Goal: Complete application form: Complete application form

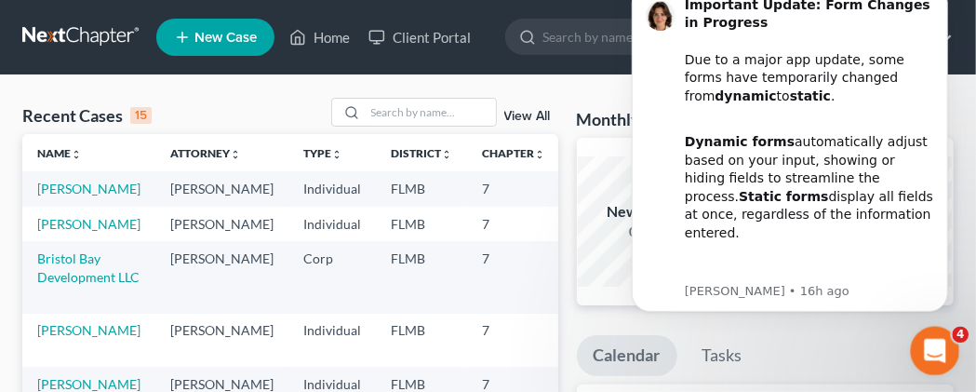
click at [933, 344] on icon "Open Intercom Messenger" at bounding box center [932, 347] width 13 height 15
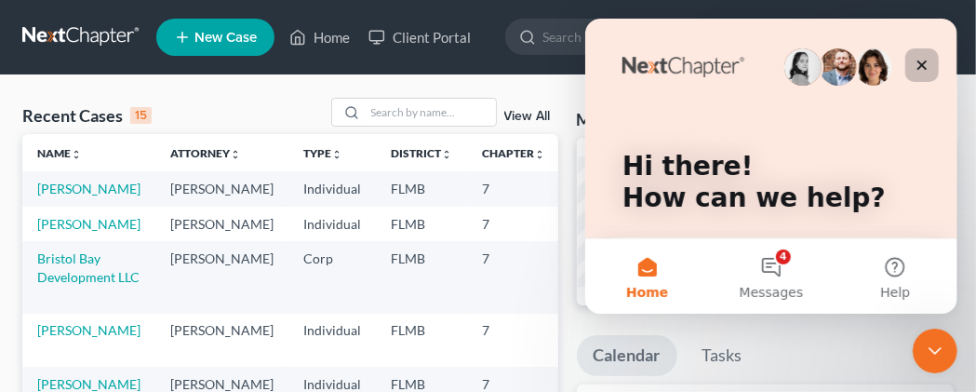
click at [922, 64] on icon "Close" at bounding box center [921, 65] width 10 height 10
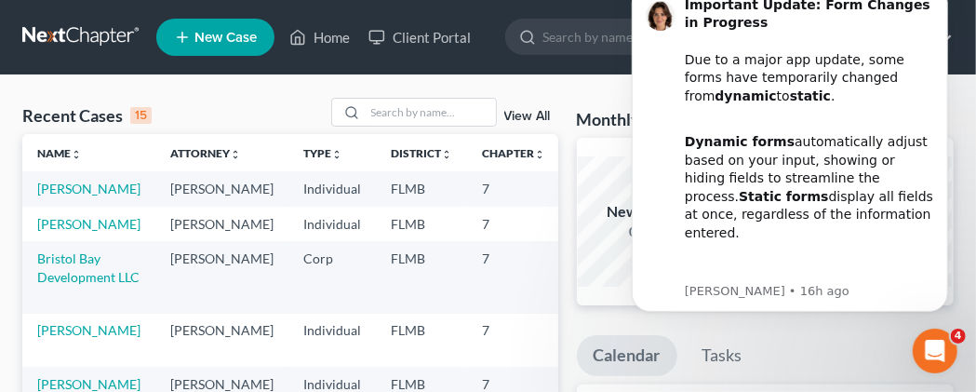
drag, startPoint x: 952, startPoint y: 60, endPoint x: 957, endPoint y: 118, distance: 58.9
click at [207, 33] on span "New Case" at bounding box center [225, 38] width 62 height 14
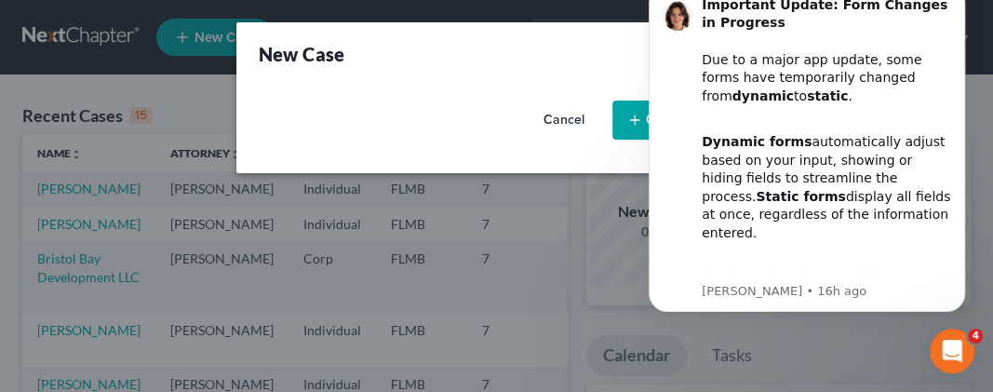
select select "15"
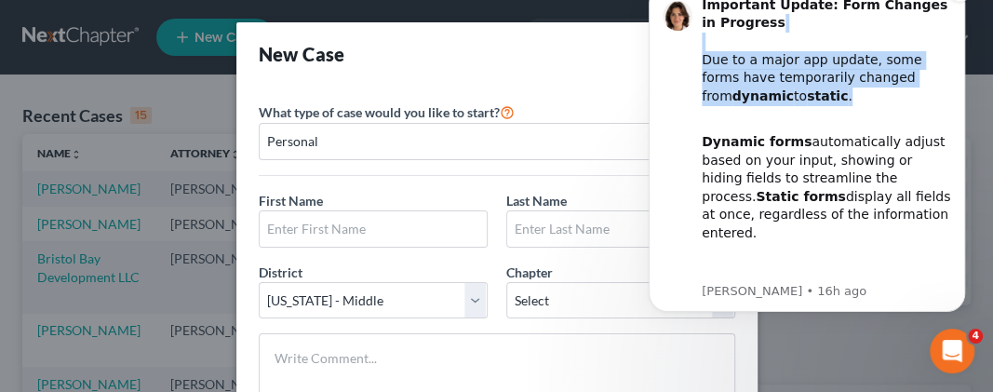
drag, startPoint x: 860, startPoint y: 20, endPoint x: 876, endPoint y: 94, distance: 75.4
click at [876, 94] on div "Important Update: Form Changes in Progress Due to a major app update, some form…" at bounding box center [825, 51] width 249 height 110
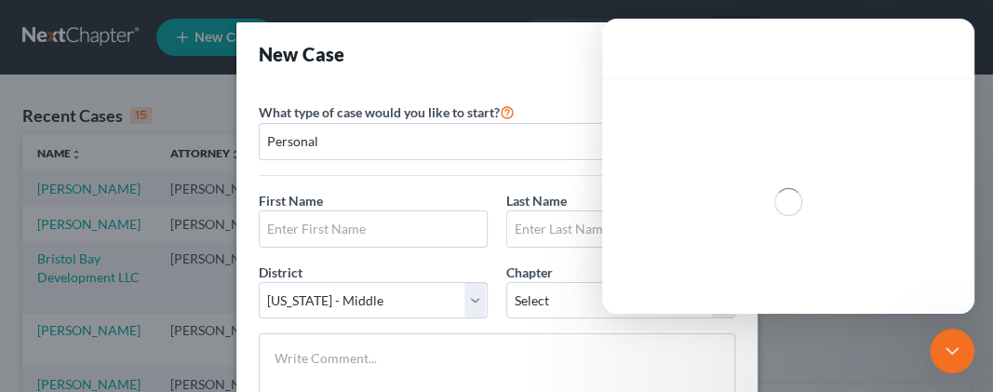
scroll to position [342, 0]
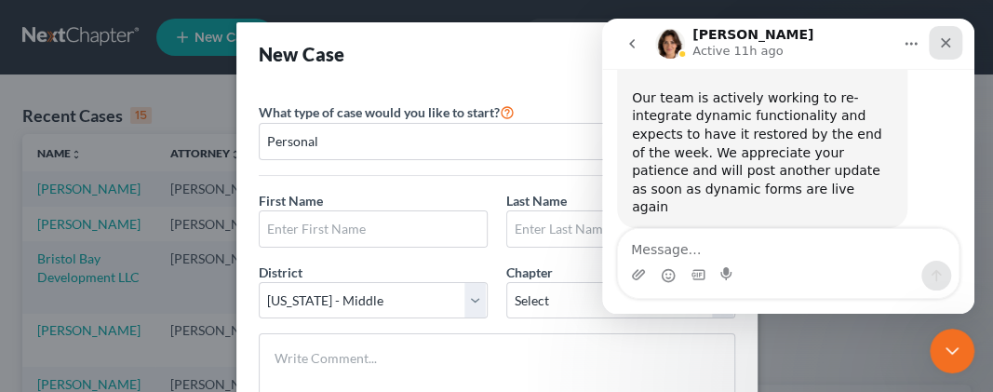
click at [940, 44] on icon "Close" at bounding box center [945, 42] width 15 height 15
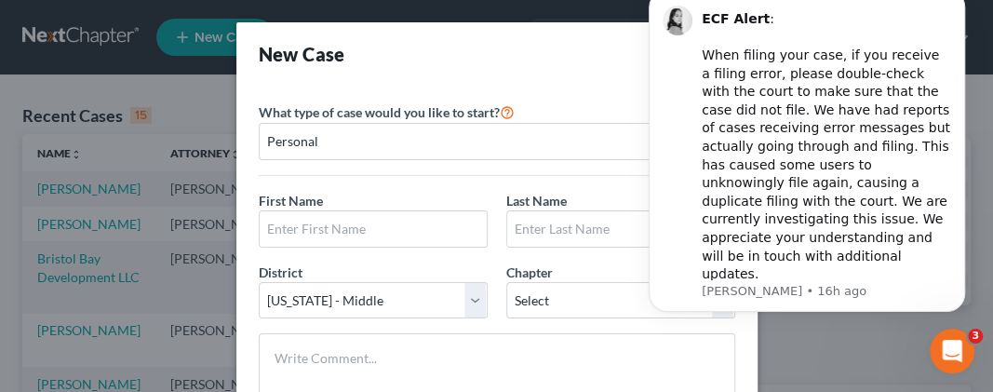
scroll to position [0, 0]
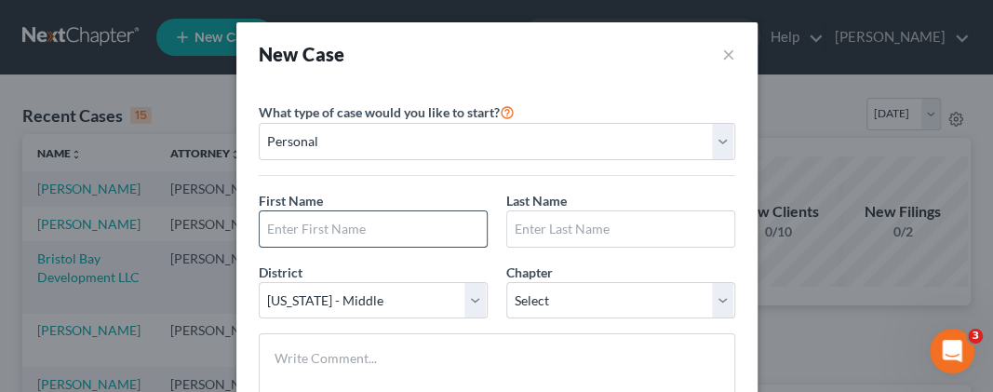
click at [327, 219] on input "text" at bounding box center [373, 228] width 227 height 35
type input "[PERSON_NAME]"
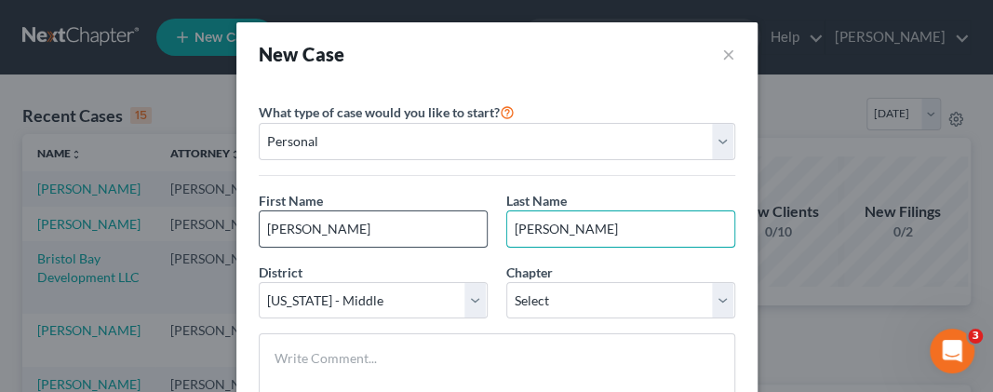
type input "[PERSON_NAME]"
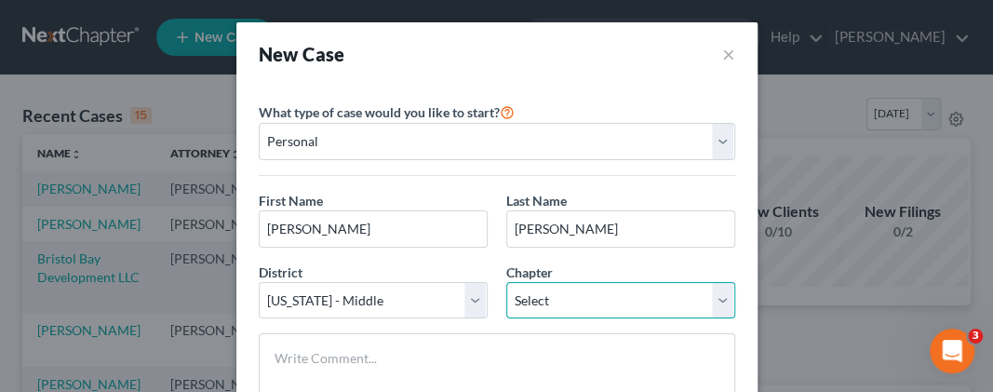
click at [506, 282] on select "Select 7 11 12 13" at bounding box center [620, 300] width 229 height 37
select select "0"
click option "7" at bounding box center [0, 0] width 0 height 0
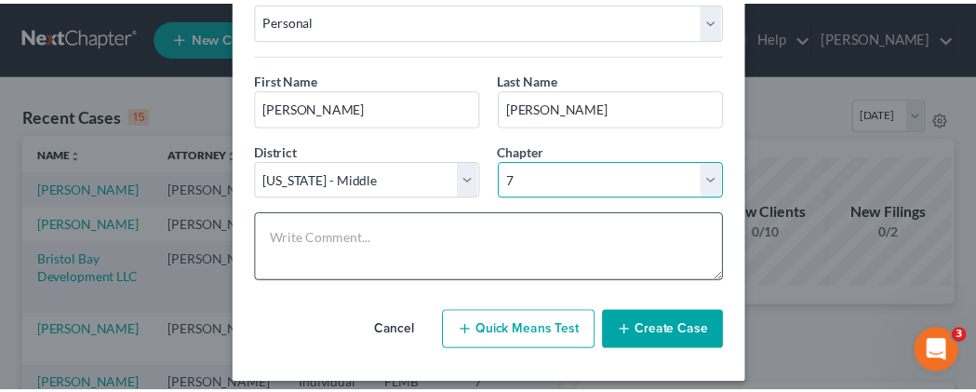
scroll to position [132, 0]
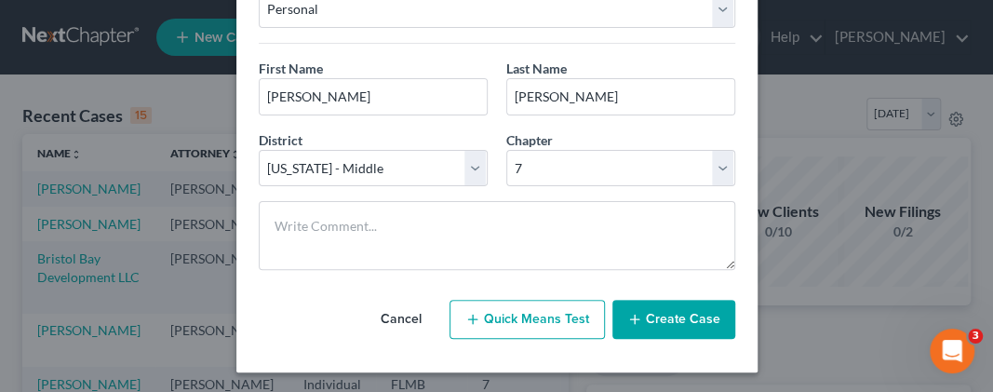
click at [688, 319] on button "Create Case" at bounding box center [673, 319] width 123 height 39
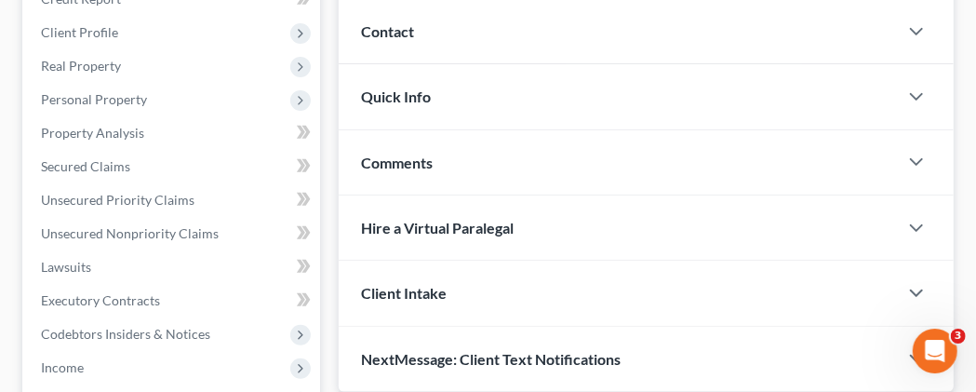
scroll to position [193, 0]
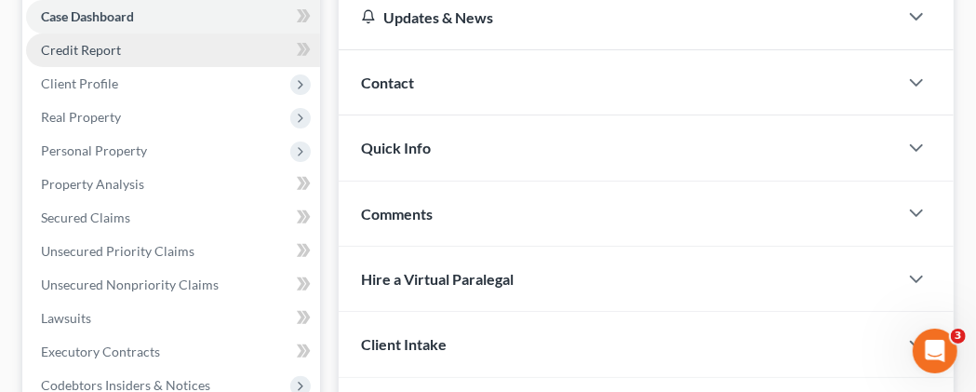
click at [107, 58] on span "Credit Report" at bounding box center [81, 50] width 80 height 16
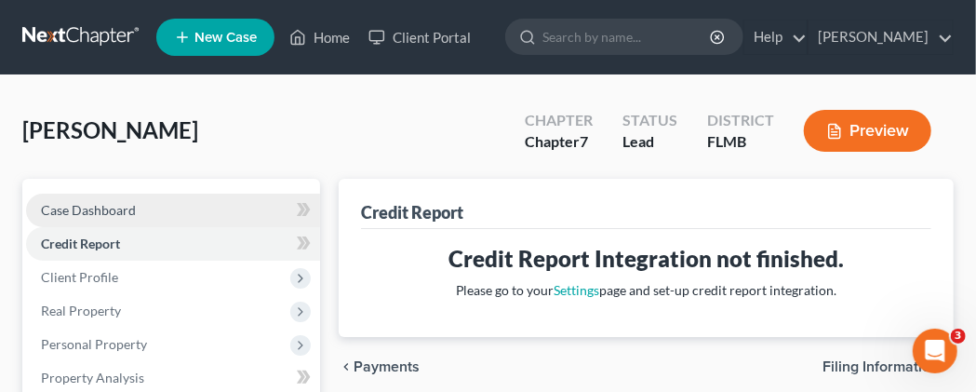
click at [139, 227] on link "Case Dashboard" at bounding box center [173, 209] width 294 height 33
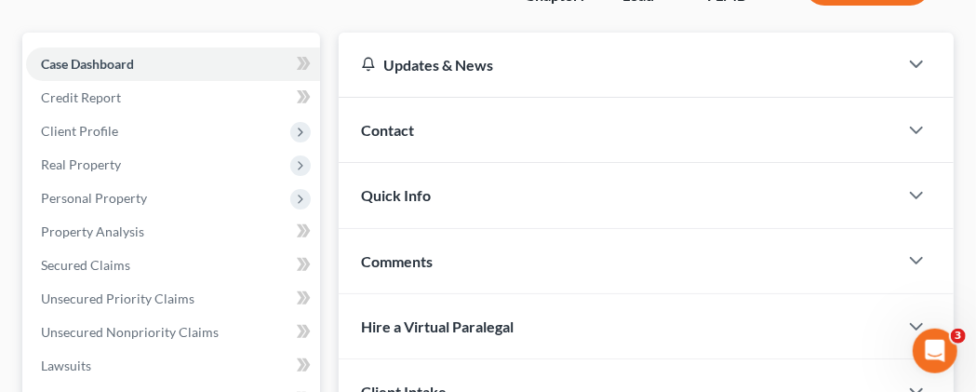
scroll to position [97, 0]
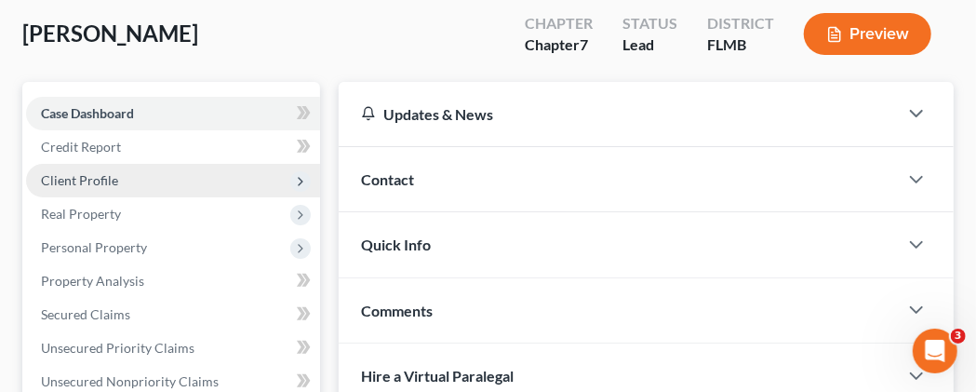
click at [100, 188] on span "Client Profile" at bounding box center [79, 180] width 77 height 16
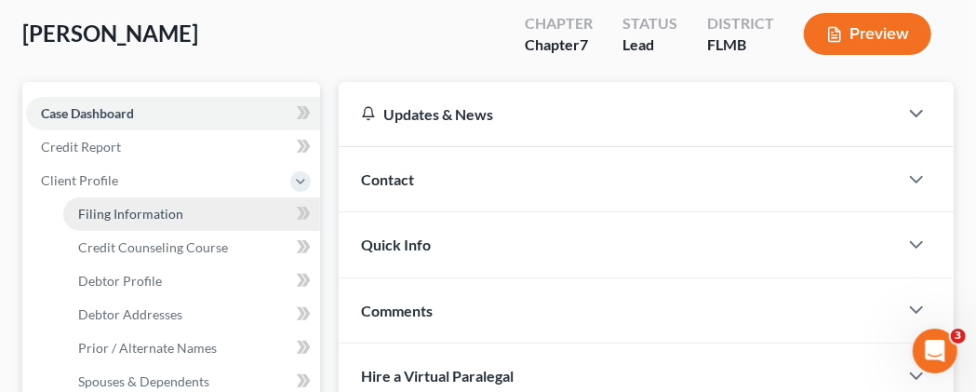
click at [126, 221] on span "Filing Information" at bounding box center [130, 214] width 105 height 16
select select "1"
select select "0"
select select "15"
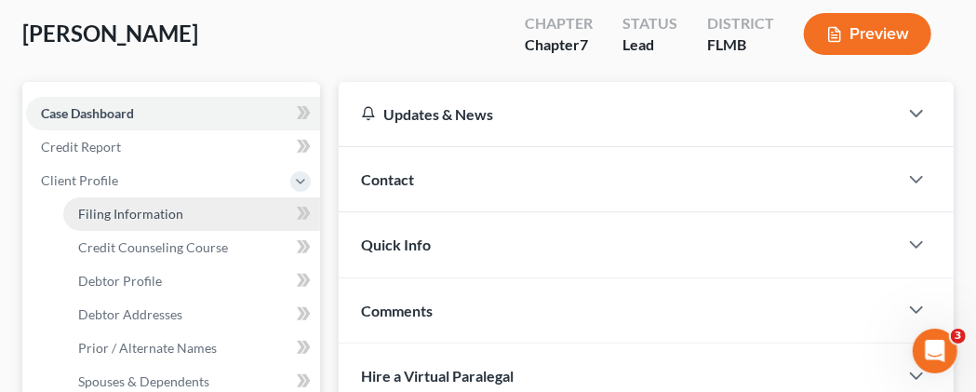
select select "9"
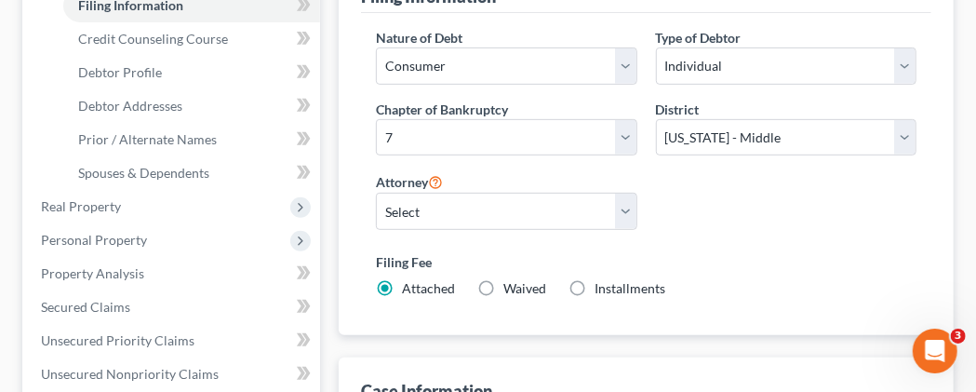
scroll to position [290, 0]
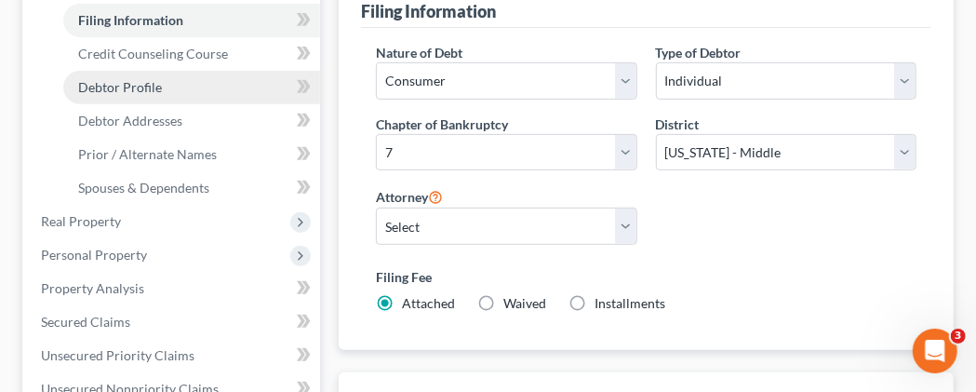
click at [152, 95] on span "Debtor Profile" at bounding box center [120, 87] width 84 height 16
select select "0"
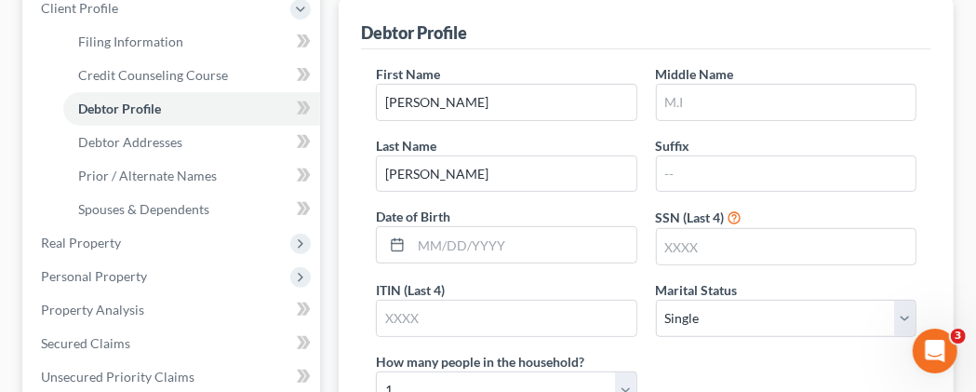
scroll to position [290, 0]
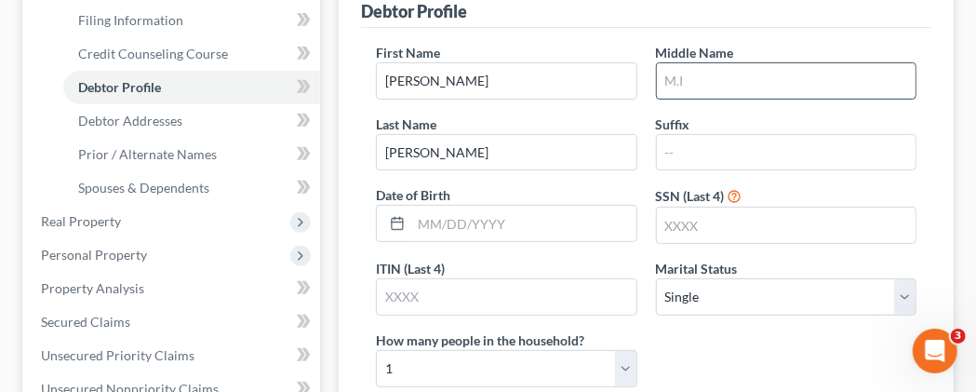
click at [697, 99] on input "text" at bounding box center [786, 80] width 259 height 35
type input "[PERSON_NAME]"
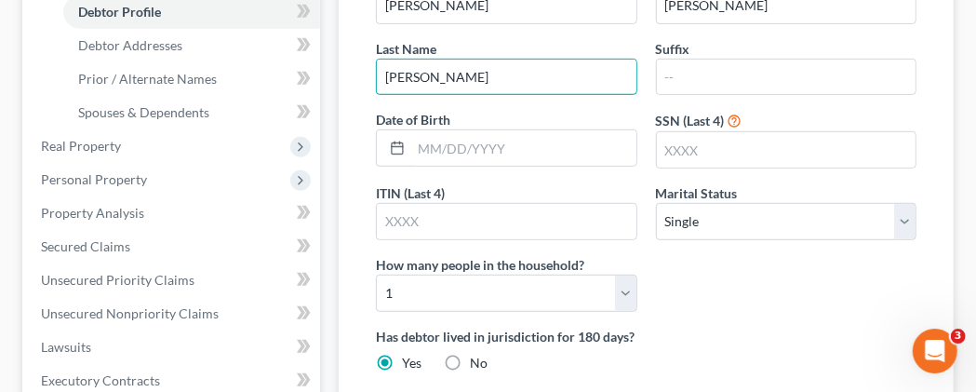
scroll to position [387, 0]
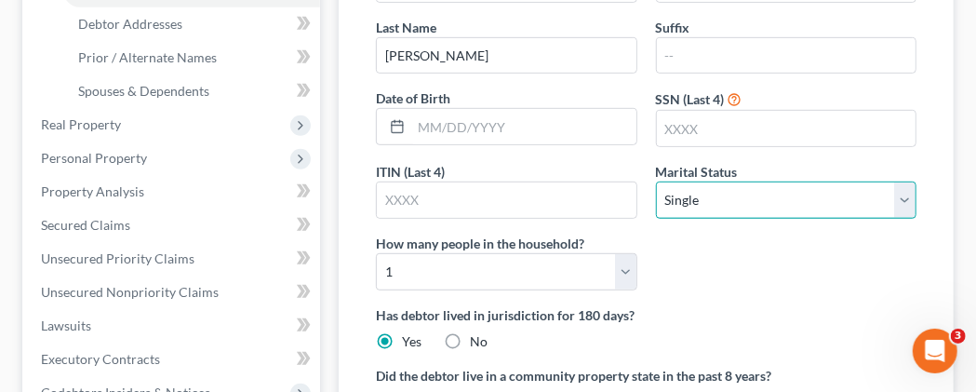
click at [656, 181] on select "Select Single Married Separated Divorced Widowed" at bounding box center [786, 199] width 260 height 37
select select "1"
click option "Married" at bounding box center [0, 0] width 0 height 0
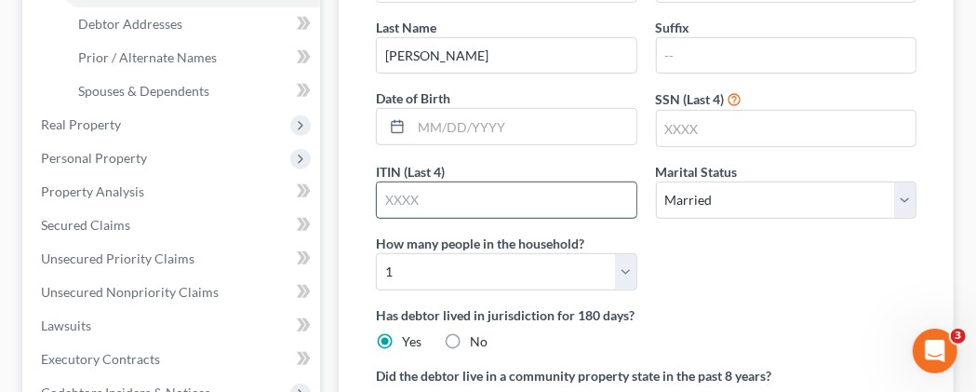
click at [435, 217] on input "text" at bounding box center [506, 199] width 259 height 35
type input "0000"
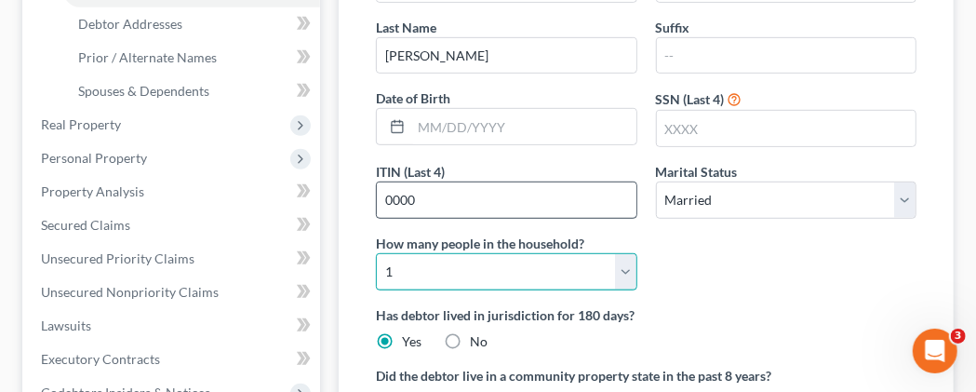
select select "1"
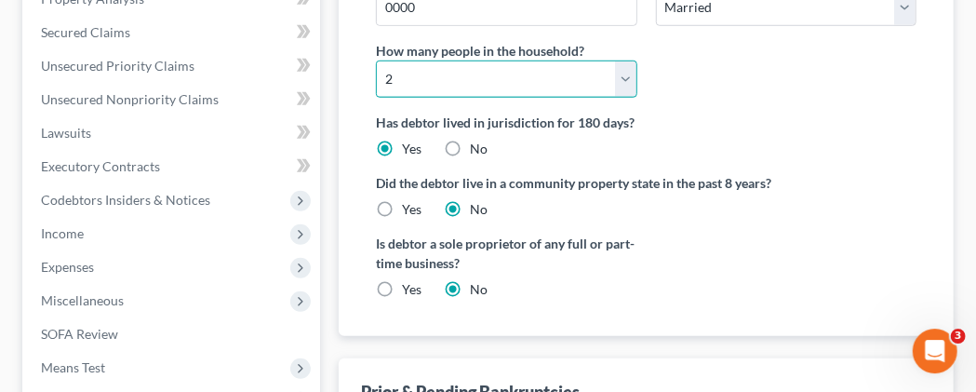
scroll to position [580, 0]
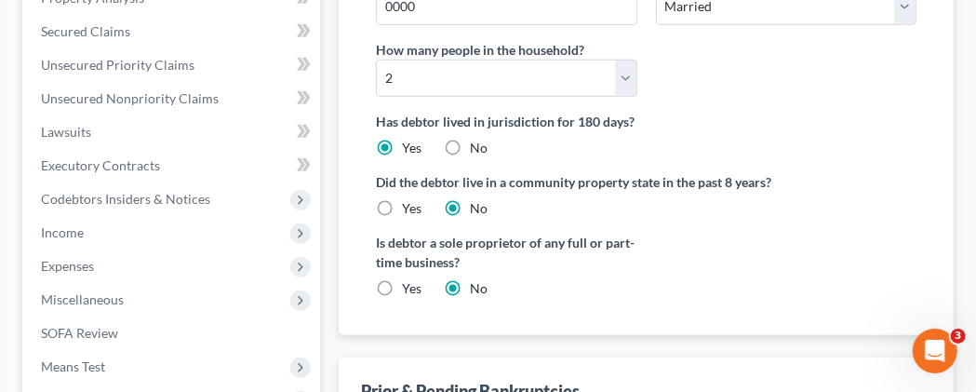
click at [402, 298] on label "Yes" at bounding box center [412, 288] width 20 height 19
click at [409, 291] on input "Yes" at bounding box center [415, 285] width 12 height 12
radio input "true"
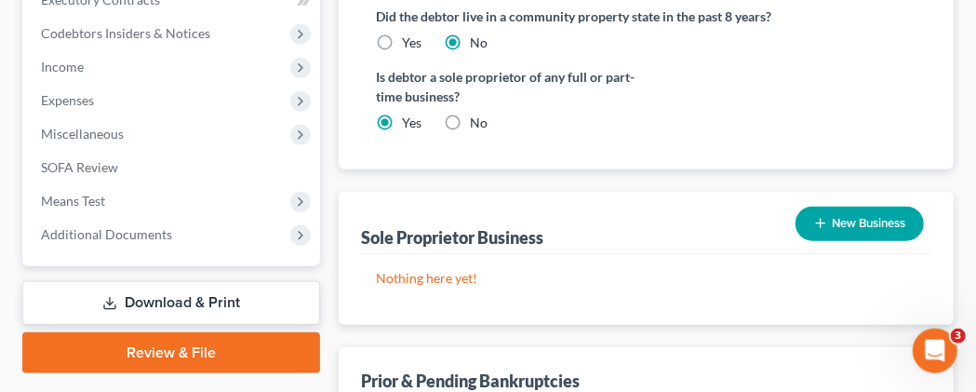
scroll to position [774, 0]
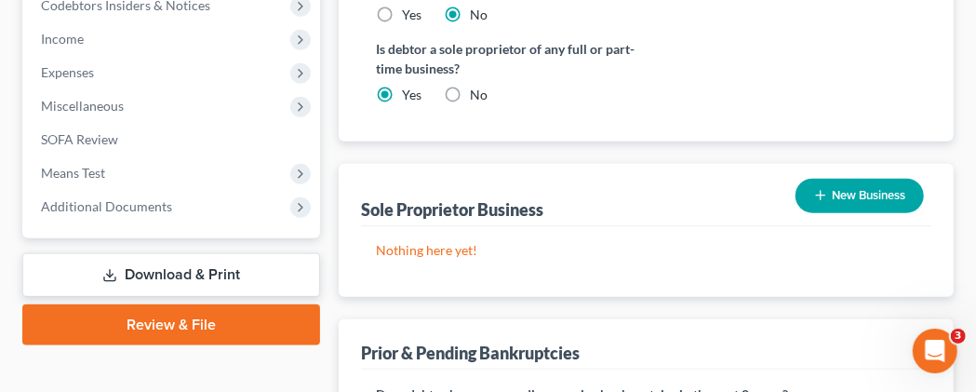
click at [470, 104] on label "No" at bounding box center [479, 95] width 18 height 19
click at [477, 98] on input "No" at bounding box center [483, 92] width 12 height 12
radio input "true"
radio input "false"
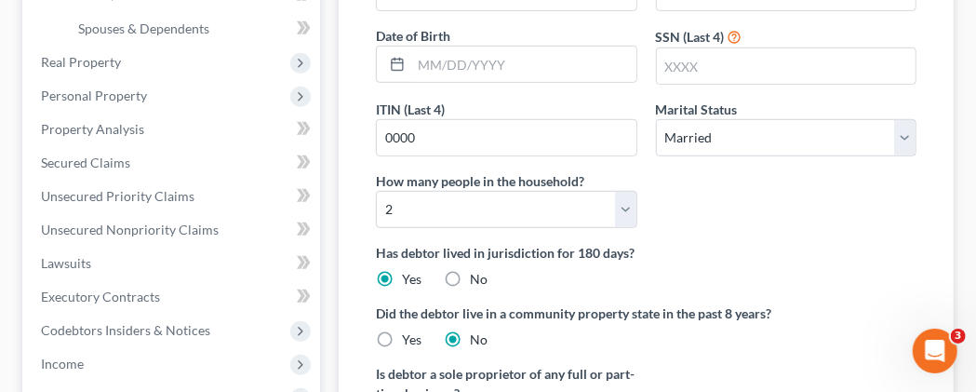
scroll to position [256, 0]
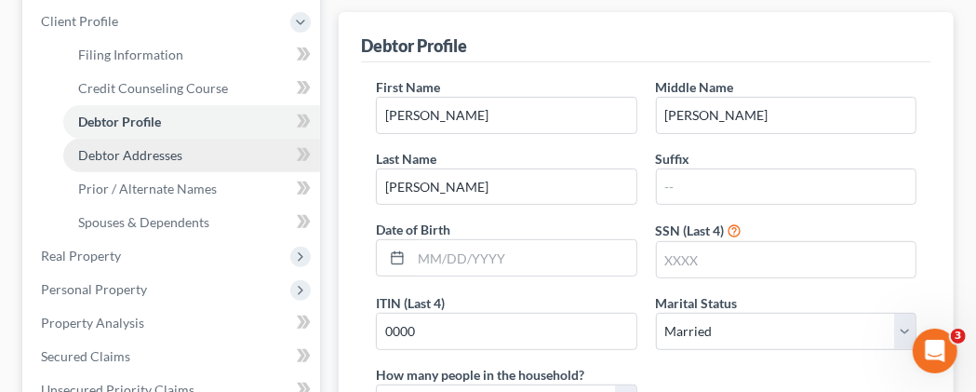
click at [168, 163] on span "Debtor Addresses" at bounding box center [130, 155] width 104 height 16
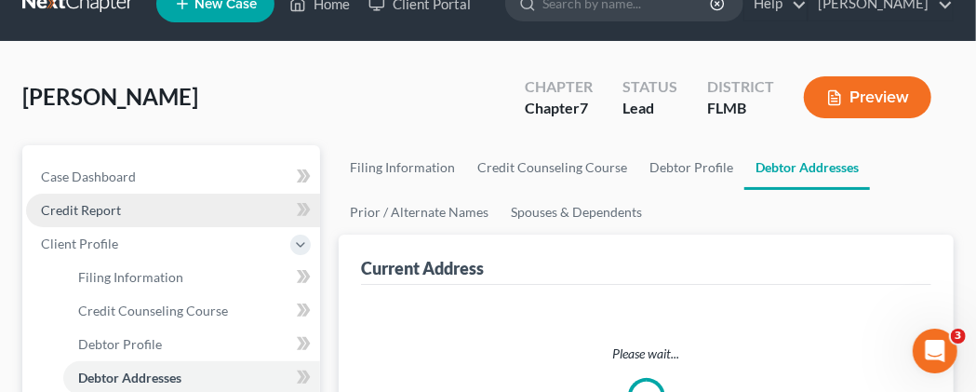
select select "0"
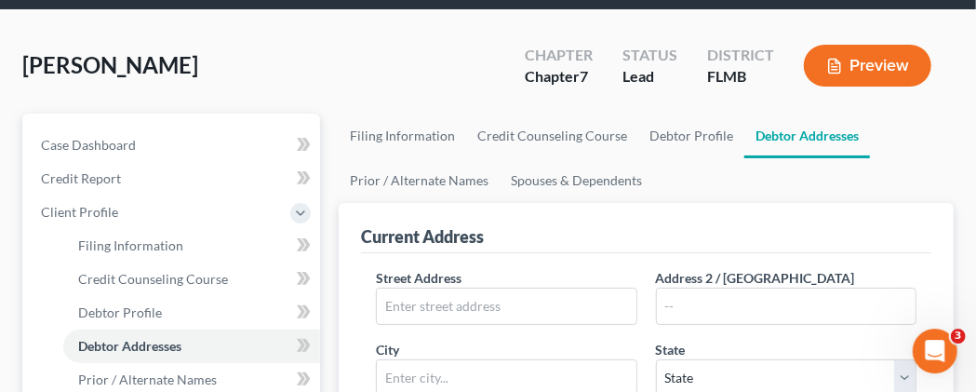
scroll to position [97, 0]
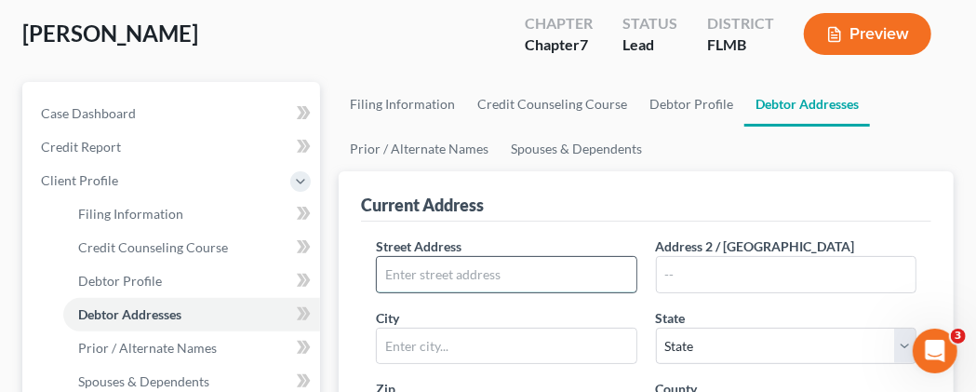
click at [401, 292] on input "text" at bounding box center [506, 274] width 259 height 35
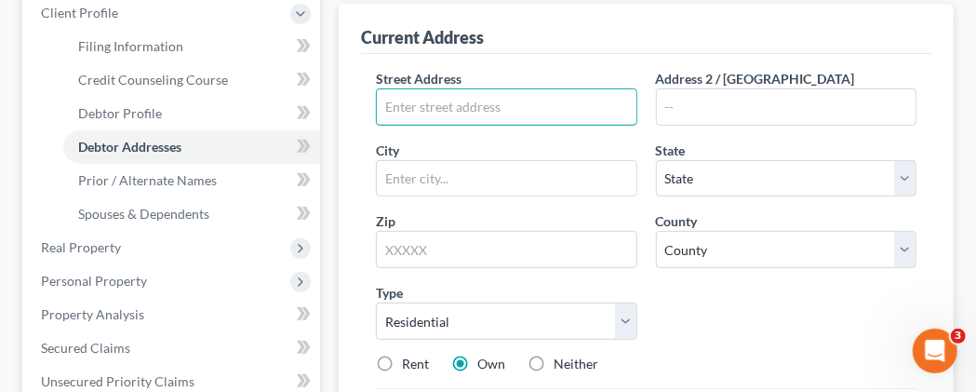
scroll to position [290, 0]
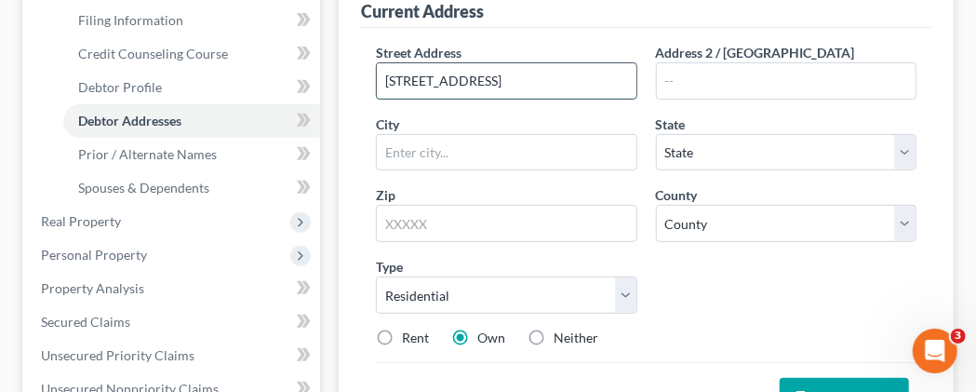
type input "[STREET_ADDRESS]"
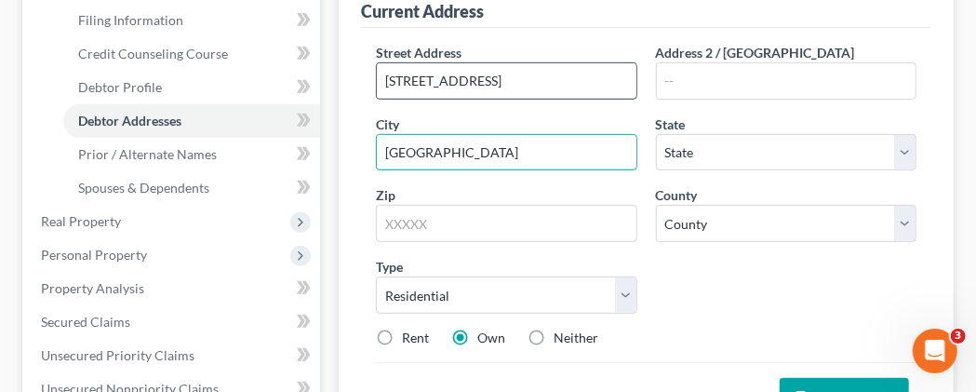
type input "[GEOGRAPHIC_DATA]"
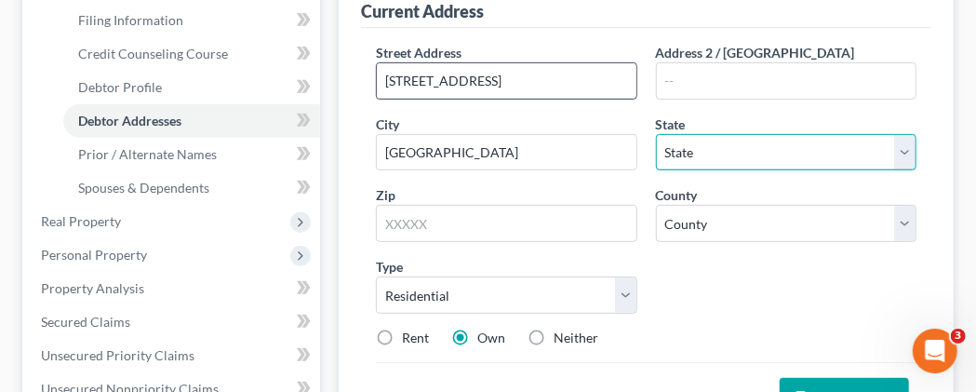
select select "9"
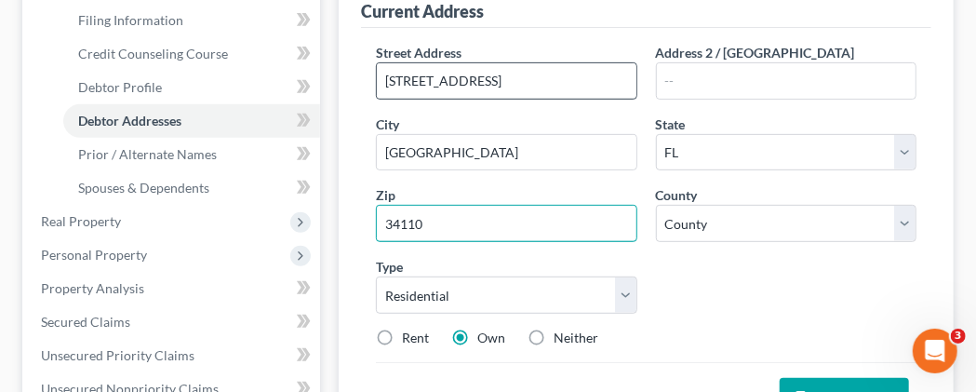
type input "34110"
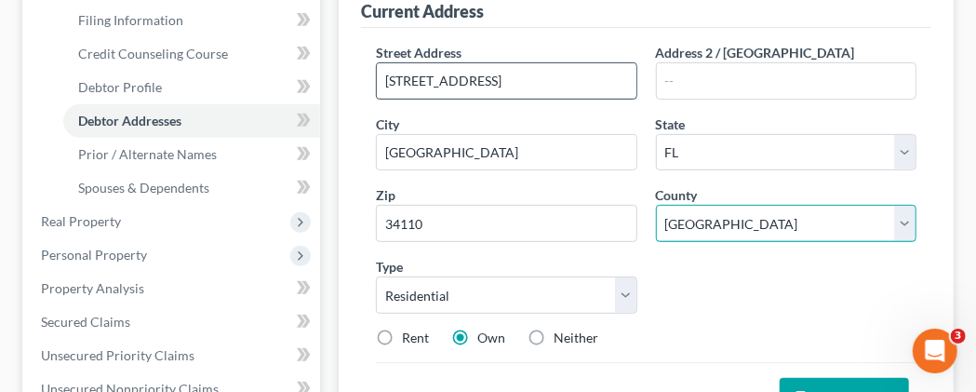
select select "10"
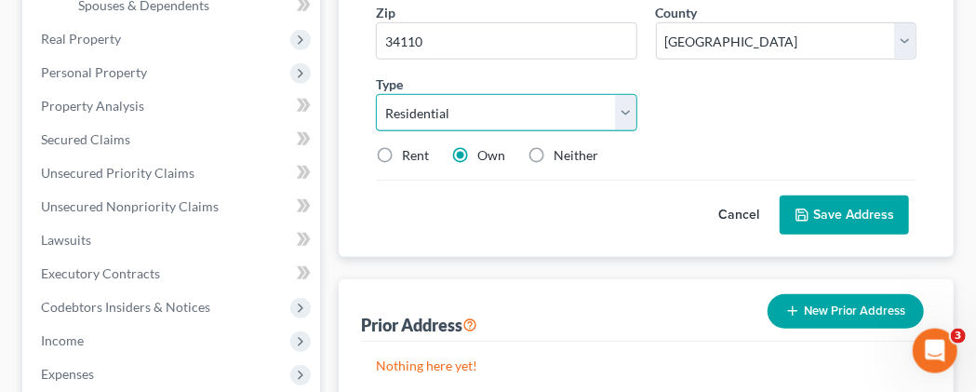
scroll to position [484, 0]
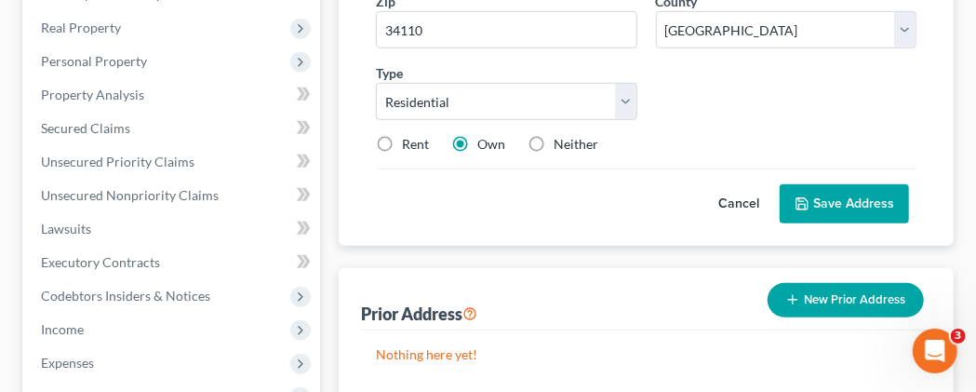
click at [843, 223] on button "Save Address" at bounding box center [844, 203] width 129 height 39
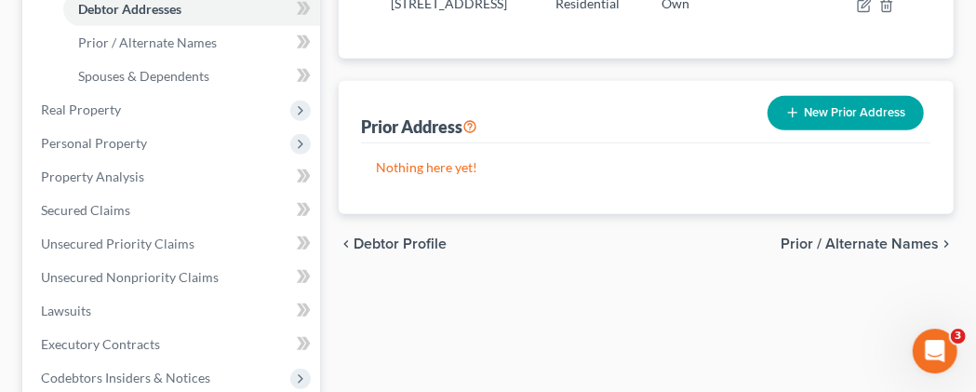
scroll to position [193, 0]
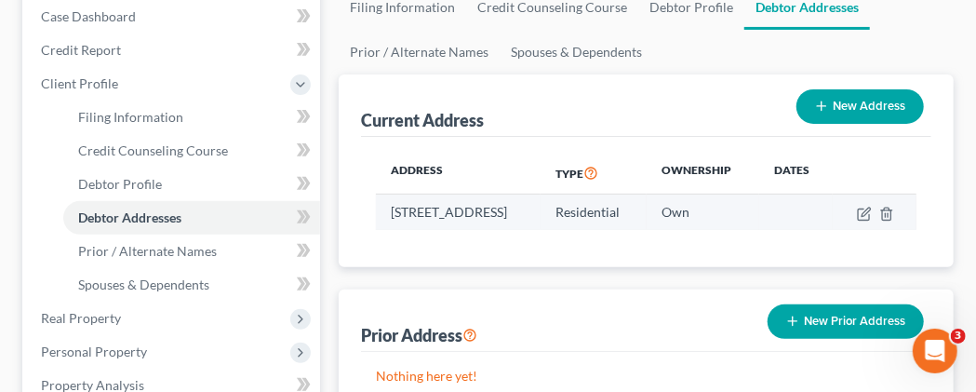
click at [540, 230] on td "[STREET_ADDRESS]" at bounding box center [458, 211] width 165 height 35
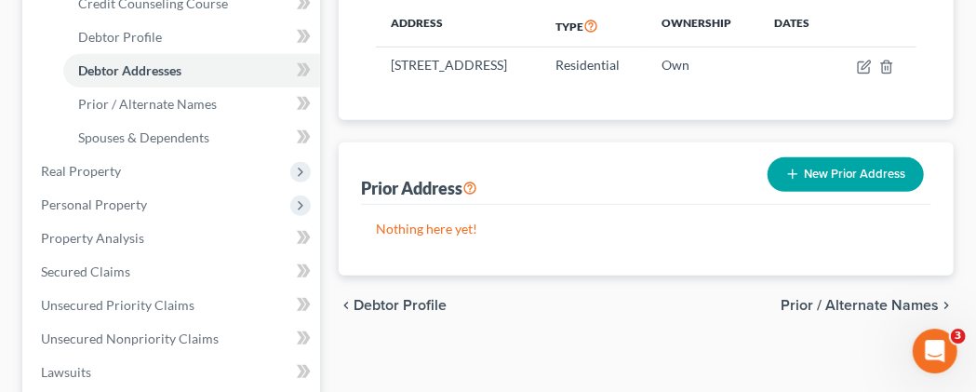
scroll to position [387, 0]
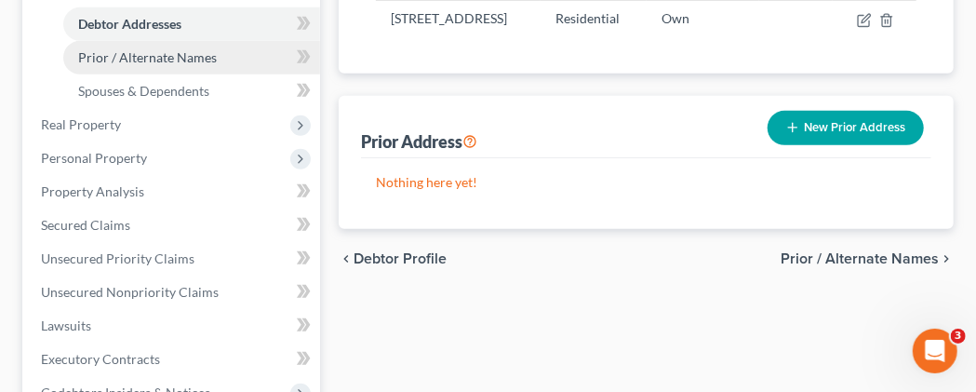
click at [195, 65] on span "Prior / Alternate Names" at bounding box center [147, 57] width 139 height 16
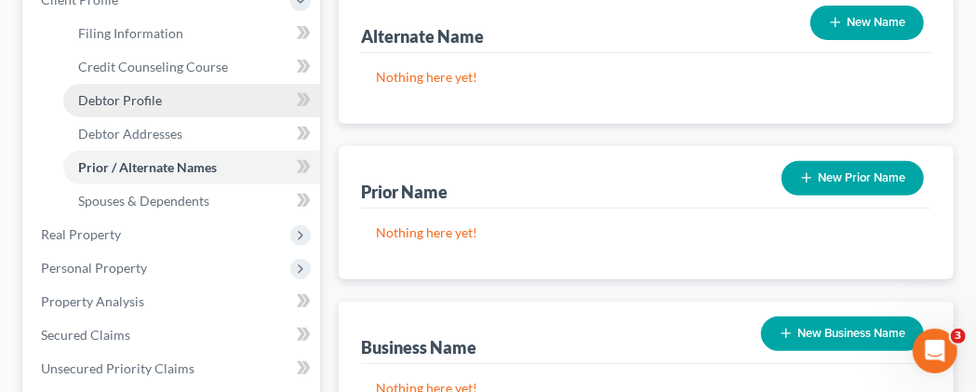
scroll to position [290, 0]
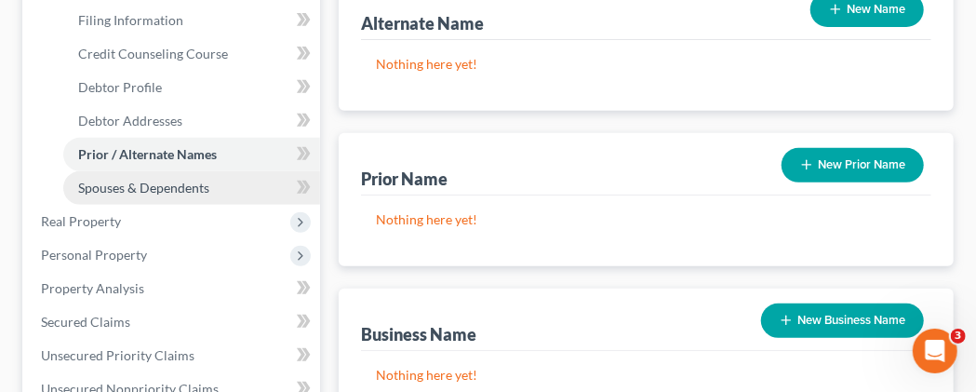
click at [158, 195] on span "Spouses & Dependents" at bounding box center [143, 188] width 131 height 16
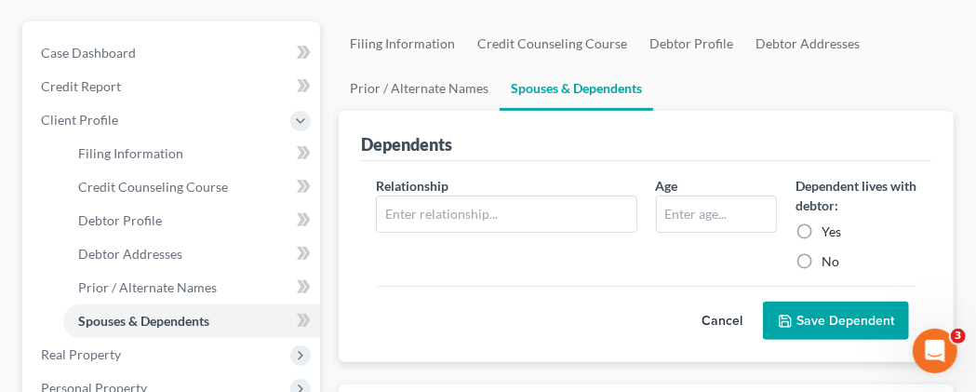
scroll to position [193, 0]
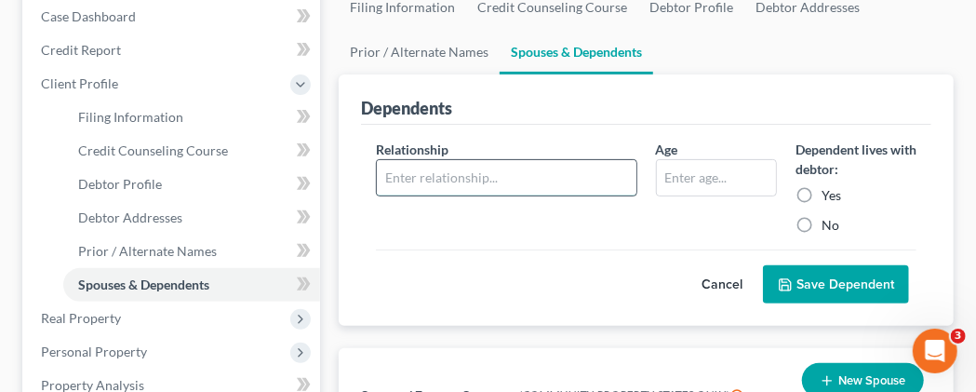
click at [386, 195] on input "text" at bounding box center [506, 177] width 259 height 35
click at [570, 195] on input "text" at bounding box center [506, 177] width 259 height 35
click at [400, 195] on input "text" at bounding box center [506, 177] width 259 height 35
type input "Spouse"
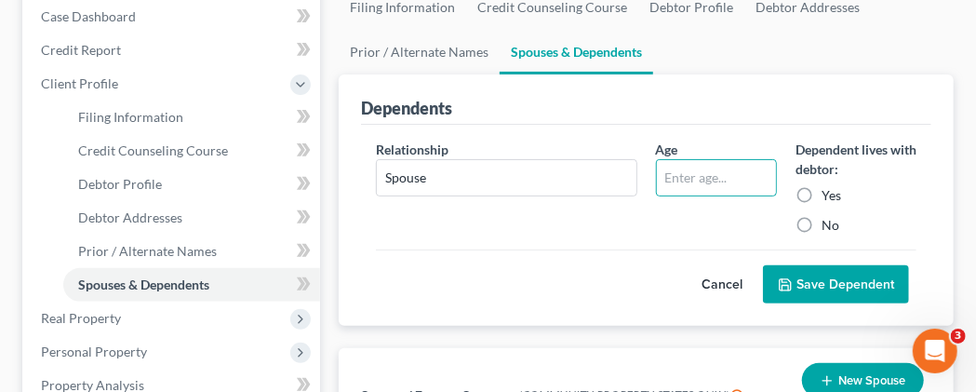
click at [821, 205] on label "Yes" at bounding box center [831, 195] width 20 height 19
click at [829, 198] on input "Yes" at bounding box center [835, 192] width 12 height 12
radio input "true"
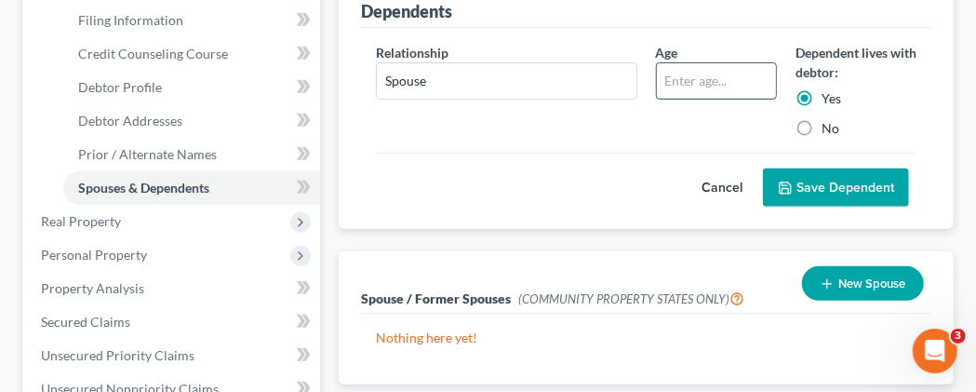
click at [679, 99] on input "text" at bounding box center [716, 80] width 119 height 35
click at [825, 207] on button "Save Dependent" at bounding box center [836, 187] width 146 height 39
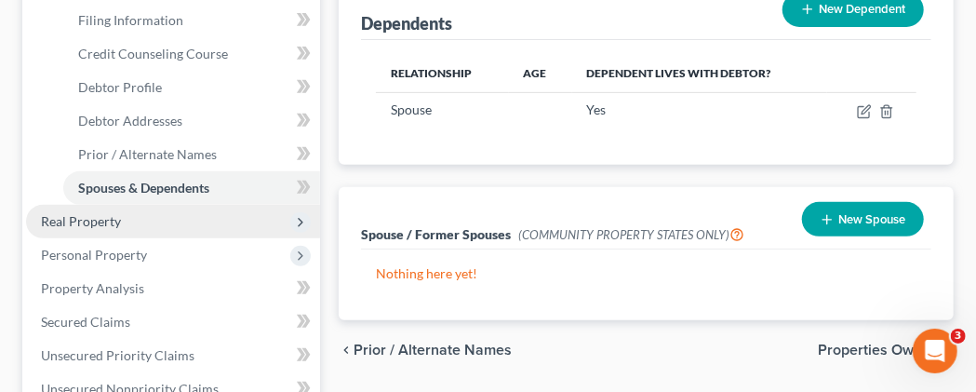
click at [106, 229] on span "Real Property" at bounding box center [81, 221] width 80 height 16
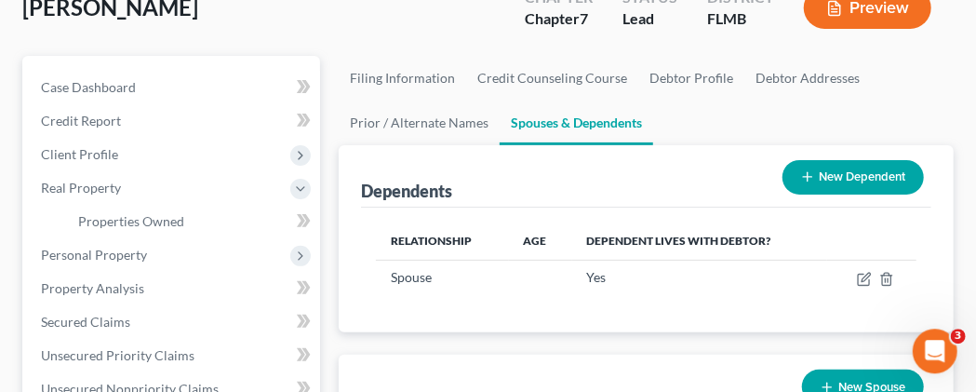
scroll to position [97, 0]
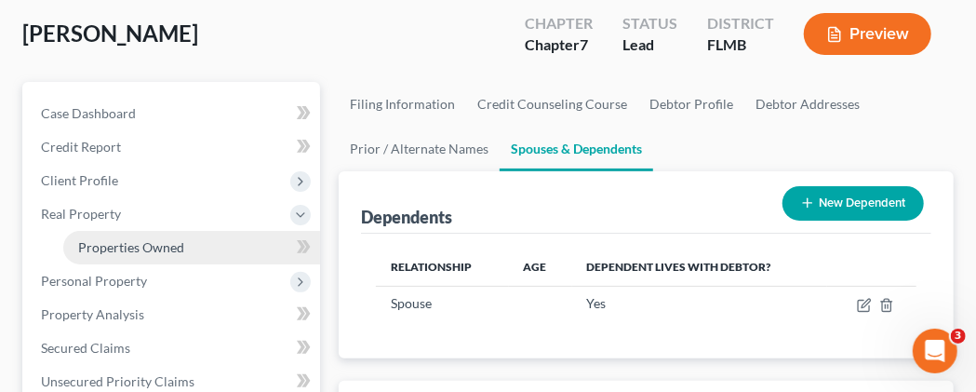
click at [129, 255] on span "Properties Owned" at bounding box center [131, 247] width 106 height 16
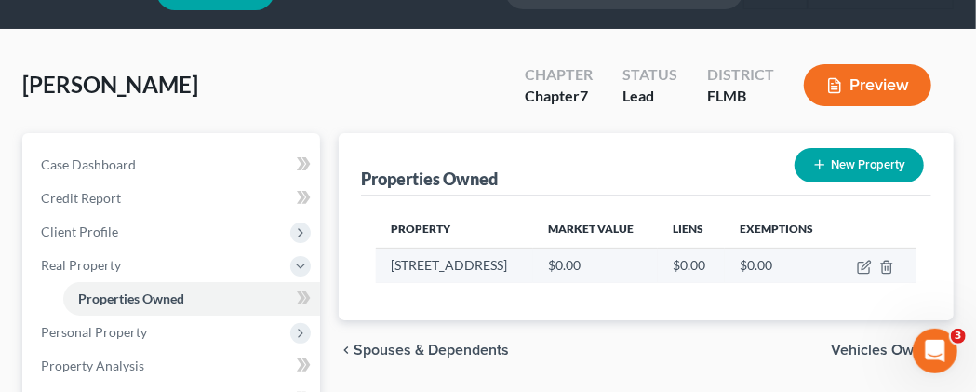
scroll to position [97, 0]
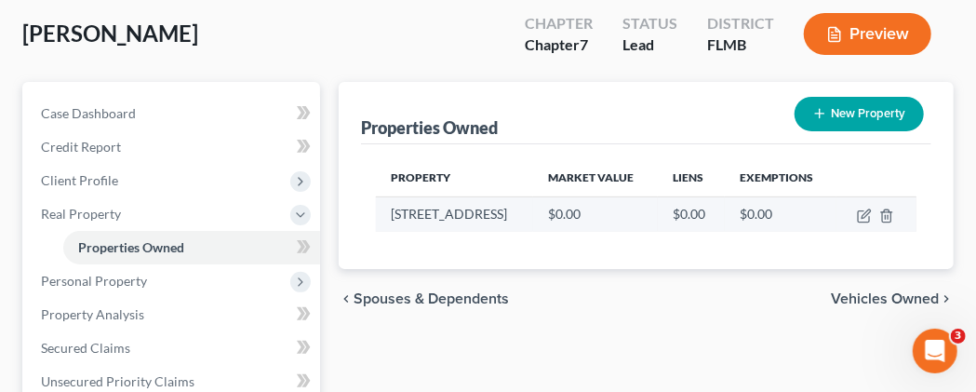
click at [581, 232] on td "$0.00" at bounding box center [595, 213] width 125 height 35
click at [860, 223] on icon "button" at bounding box center [864, 215] width 15 height 15
select select "9"
select select "10"
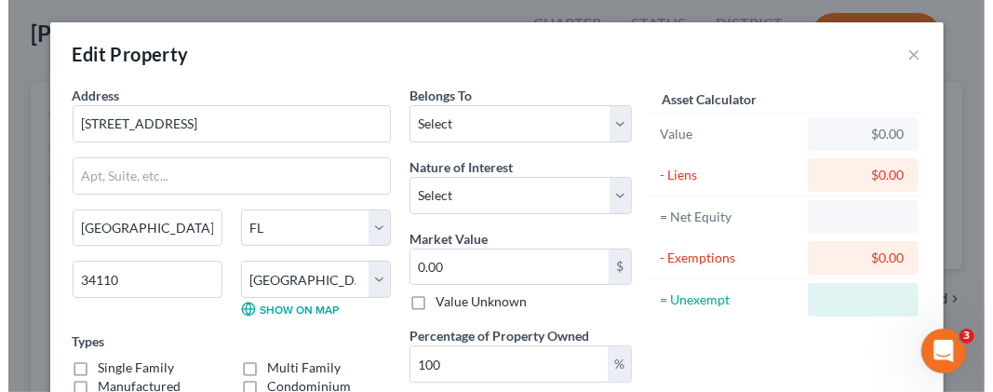
scroll to position [100, 0]
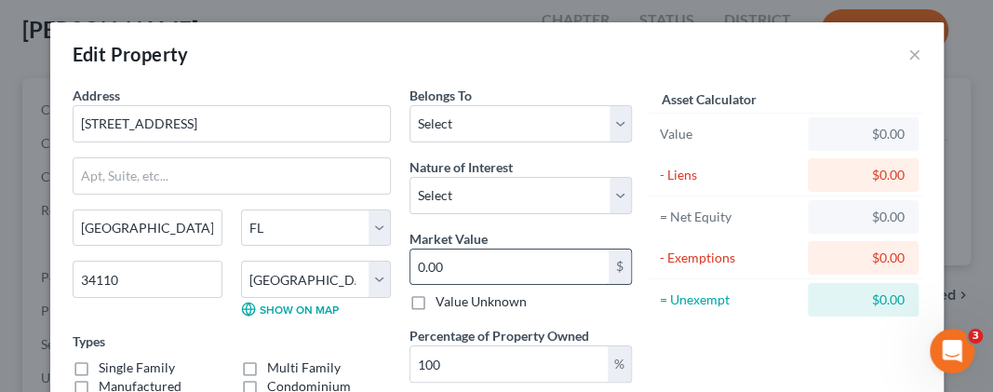
click at [458, 266] on input "0.00" at bounding box center [509, 266] width 198 height 35
type input "3"
type input "3.00"
type input "30"
type input "30.00"
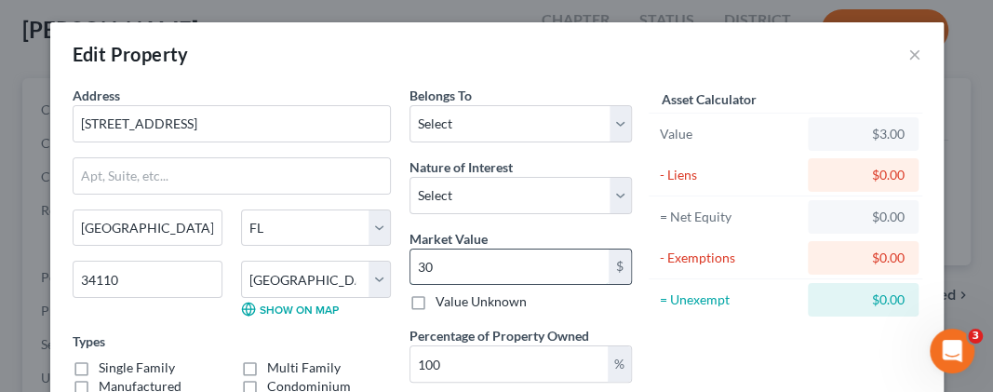
type input "300"
type input "300.00"
type input "3000"
type input "3,000.00"
type input "3,0000"
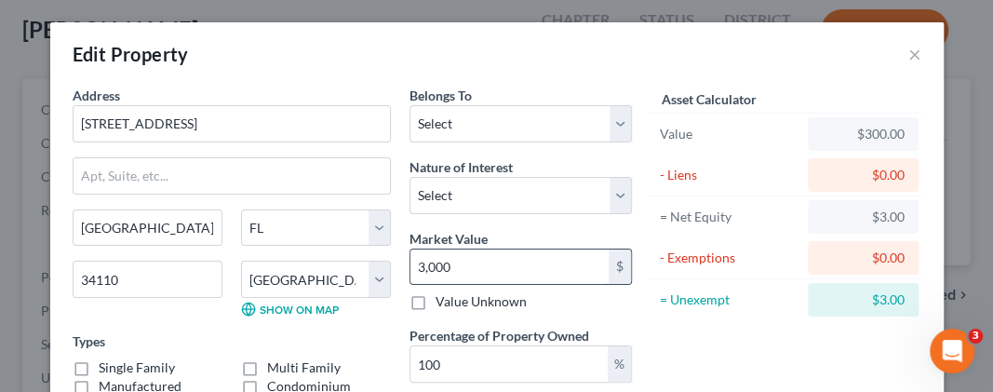
type input "30,000.00"
type input "30,0000"
type input "300,000.00"
type input "300,000"
click at [99, 366] on label "Single Family" at bounding box center [137, 367] width 76 height 19
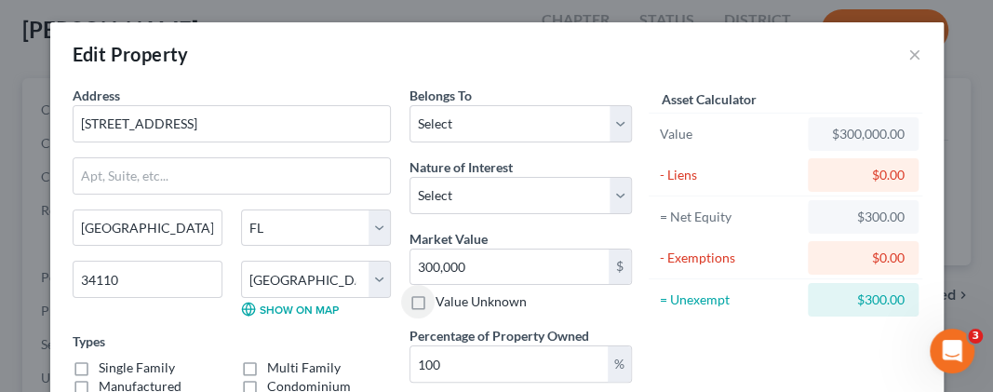
click at [106, 366] on input "Single Family" at bounding box center [112, 364] width 12 height 12
checkbox input "true"
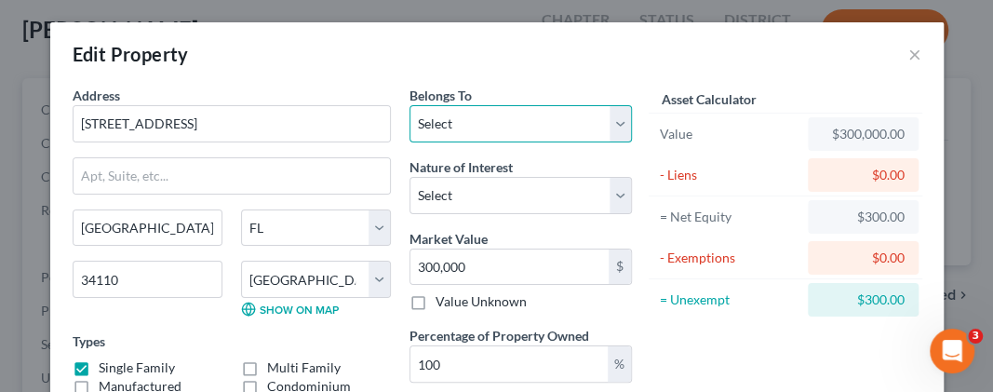
click at [409, 105] on select "Select Debtor 1 Only Debtor 2 Only Debtor 1 And Debtor 2 Only At Least One Of T…" at bounding box center [520, 123] width 222 height 37
select select "2"
click option "Debtor 1 And Debtor 2 Only" at bounding box center [0, 0] width 0 height 0
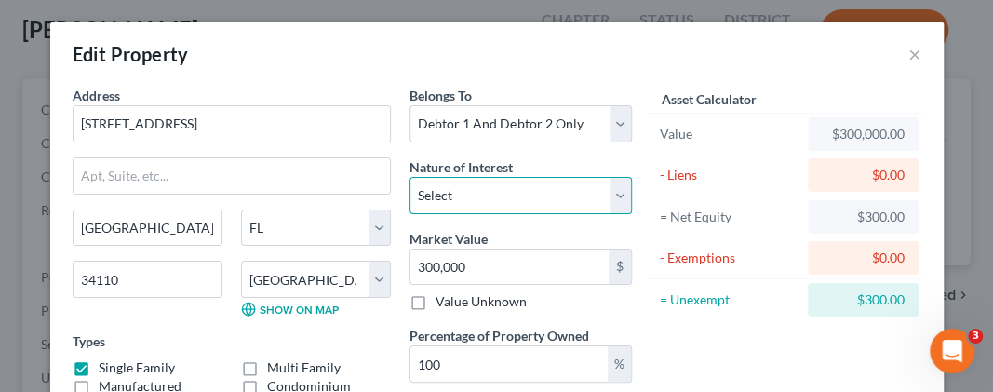
click at [409, 177] on select "Select Fee Simple Joint Tenant Life Estate Equitable Interest Future Interest T…" at bounding box center [520, 195] width 222 height 37
select select "0"
click option "Fee Simple" at bounding box center [0, 0] width 0 height 0
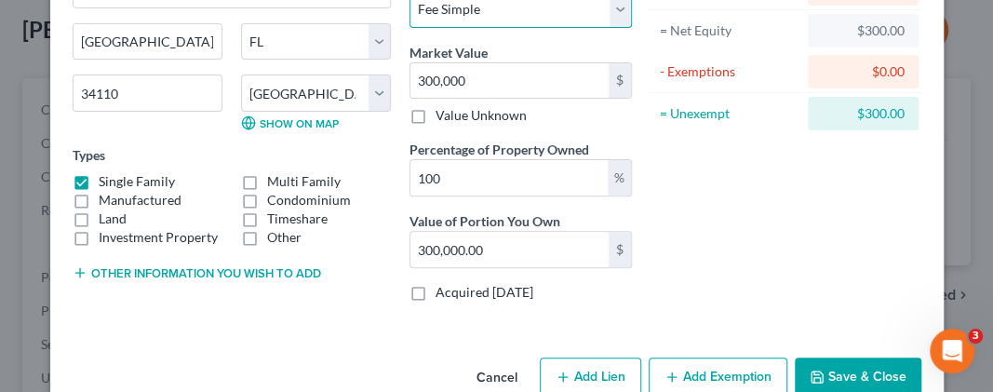
scroll to position [223, 0]
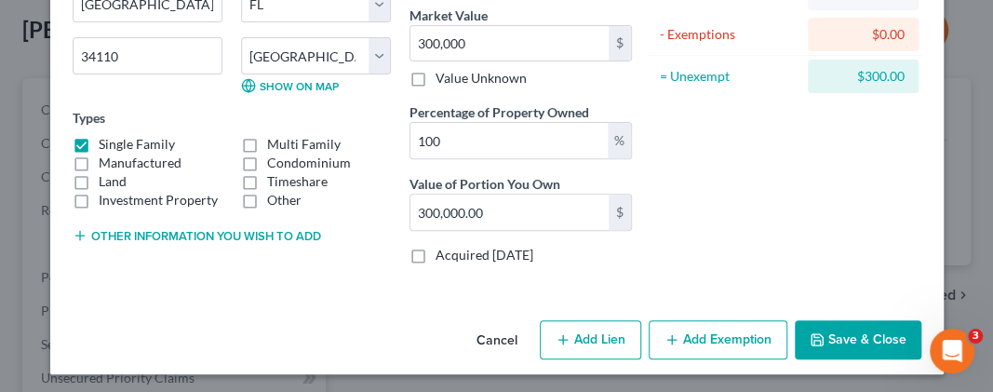
click at [597, 335] on button "Add Lien" at bounding box center [590, 339] width 101 height 39
select select "2"
select select "0"
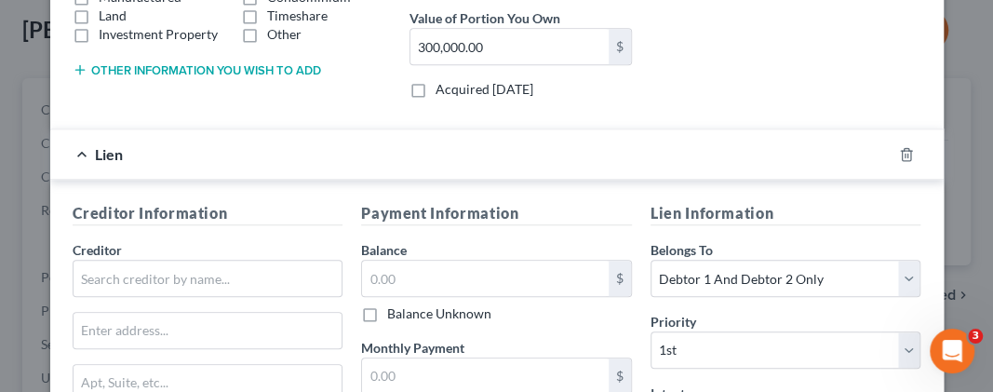
scroll to position [409, 0]
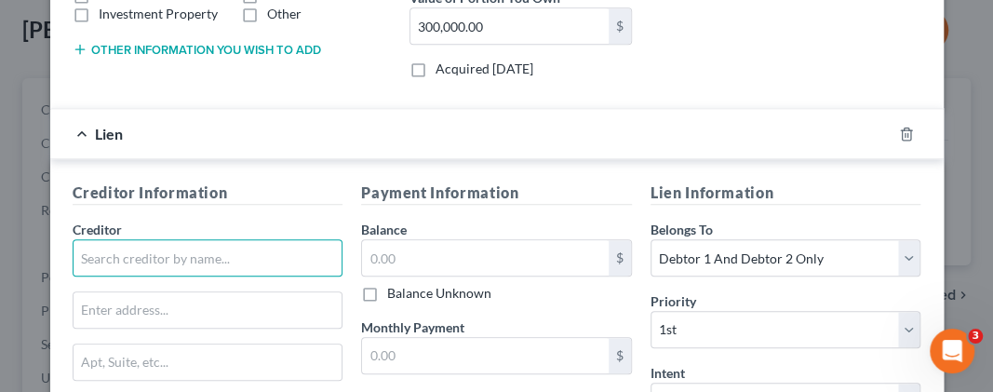
click at [187, 261] on input "text" at bounding box center [208, 257] width 271 height 37
type input "[PERSON_NAME]"
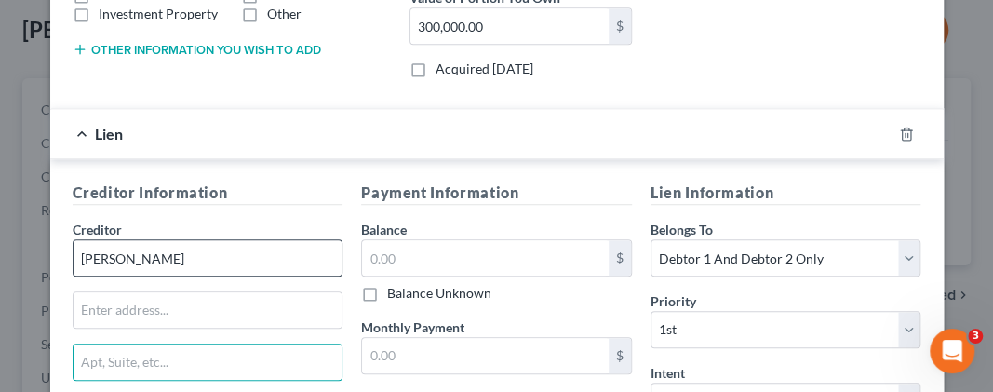
scroll to position [620, 0]
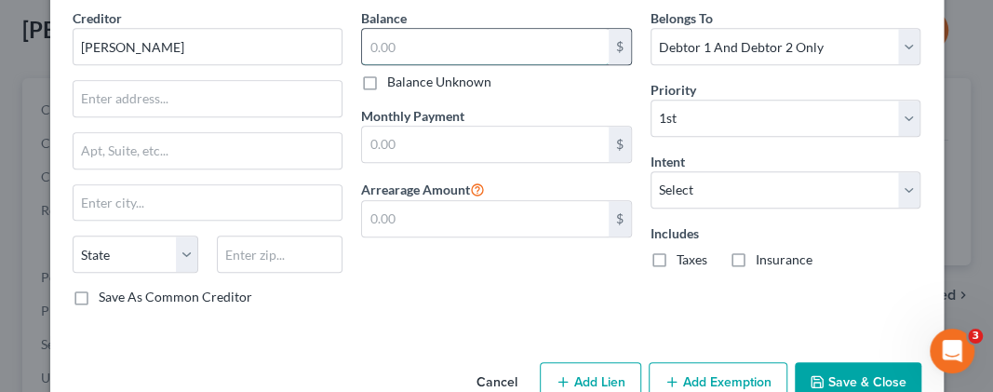
click at [418, 41] on input "text" at bounding box center [485, 46] width 247 height 35
type input "328,724.39"
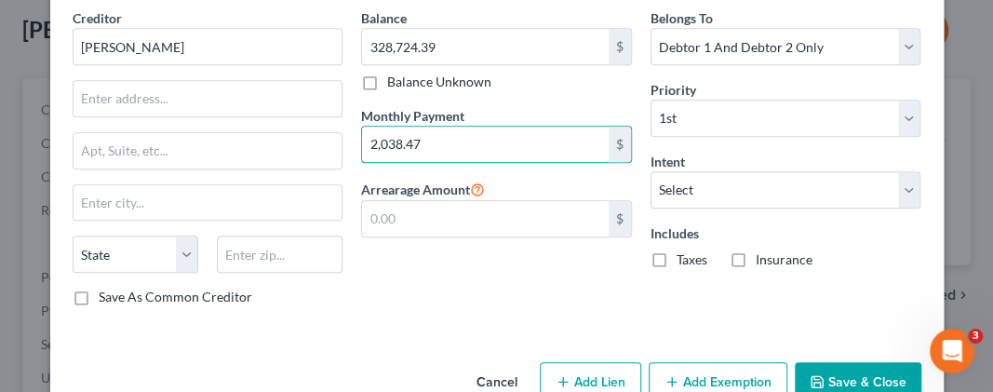
type input "2,038.47"
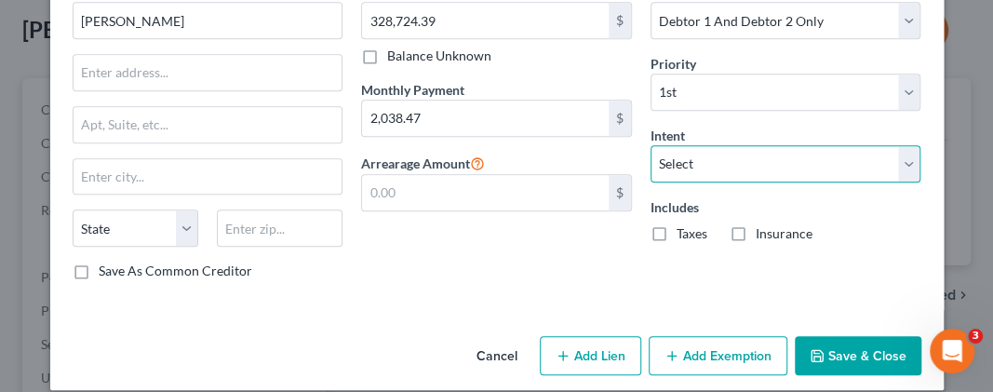
scroll to position [659, 0]
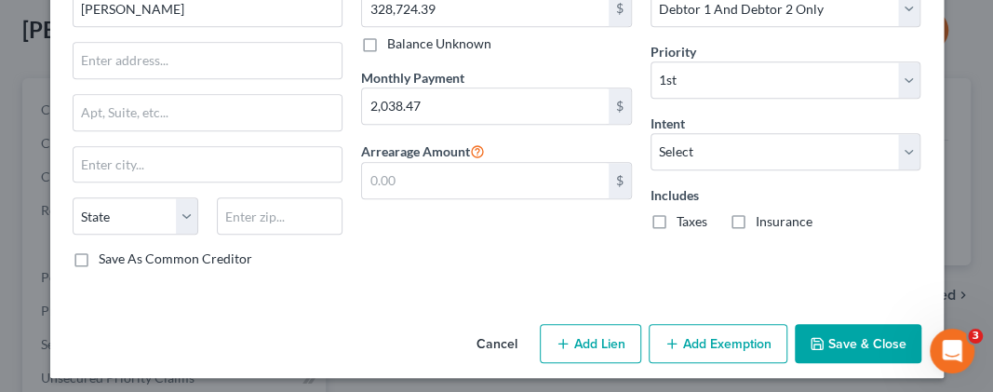
click at [852, 332] on button "Save & Close" at bounding box center [857, 343] width 127 height 39
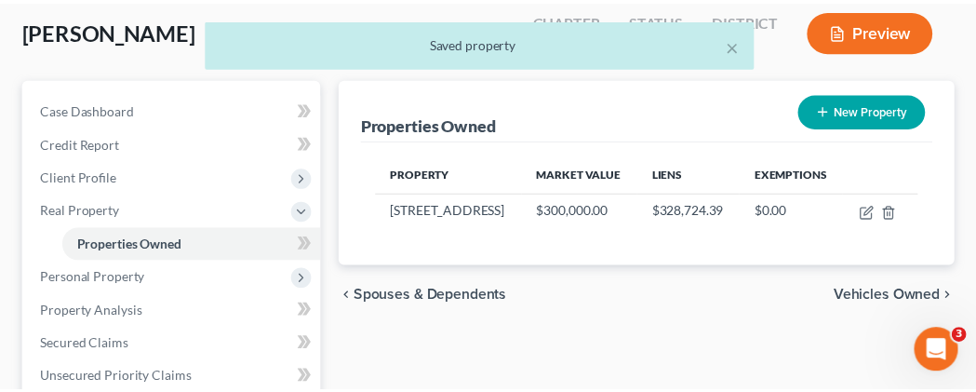
scroll to position [97, 0]
